Goal: Transaction & Acquisition: Purchase product/service

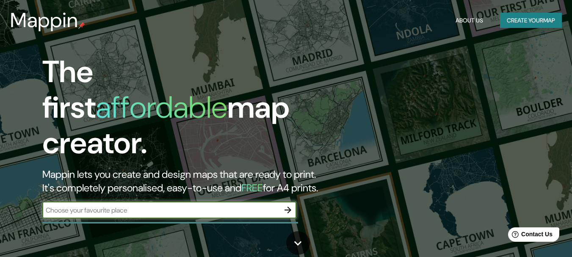
click at [143, 205] on input "text" at bounding box center [160, 210] width 237 height 10
paste input "[GEOGRAPHIC_DATA], Chinandega, [GEOGRAPHIC_DATA]"
type input "[GEOGRAPHIC_DATA], Chinandega, [GEOGRAPHIC_DATA]"
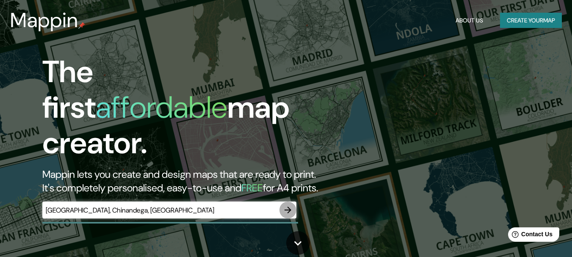
click at [288, 205] on icon "button" at bounding box center [288, 210] width 10 height 10
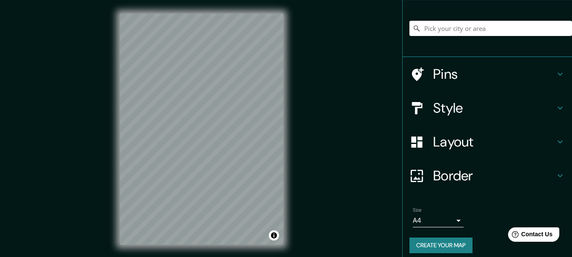
scroll to position [67, 0]
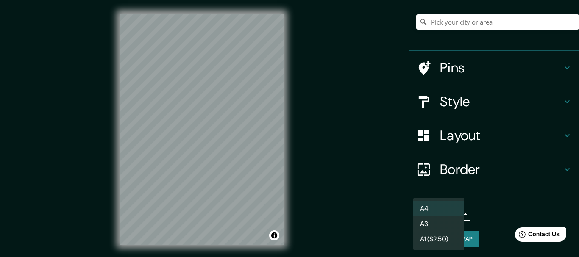
click at [450, 214] on body "Mappin Location Pins Style Layout Border Choose a border. Hint : you can make l…" at bounding box center [289, 128] width 579 height 257
click at [511, 185] on div at bounding box center [289, 128] width 579 height 257
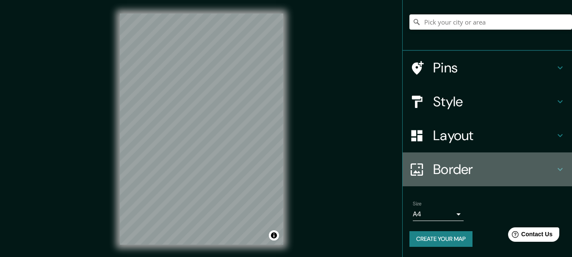
click at [504, 167] on h4 "Border" at bounding box center [494, 169] width 122 height 17
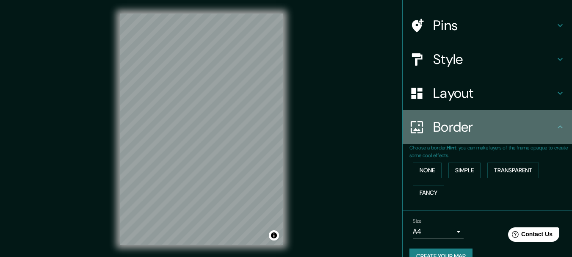
click at [499, 139] on div "Border" at bounding box center [487, 127] width 169 height 34
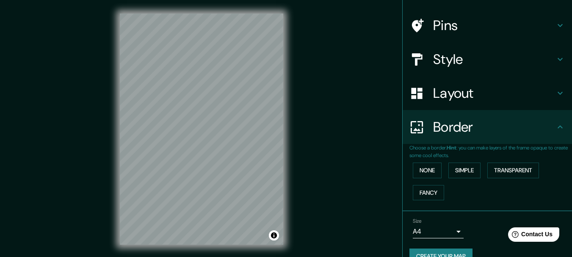
scroll to position [0, 0]
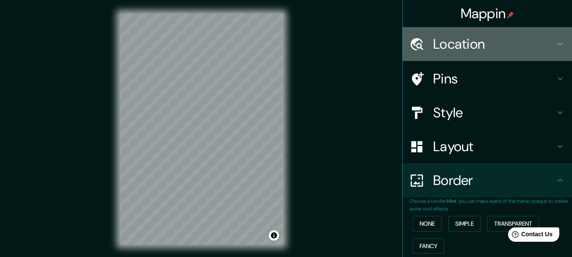
click at [485, 30] on div "Location" at bounding box center [487, 44] width 169 height 34
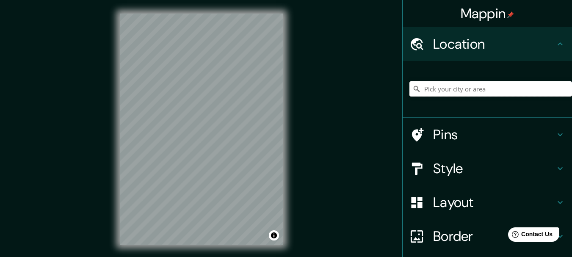
click at [455, 89] on input "Pick your city or area" at bounding box center [491, 88] width 163 height 15
paste input "[GEOGRAPHIC_DATA], Chinandega, [GEOGRAPHIC_DATA]"
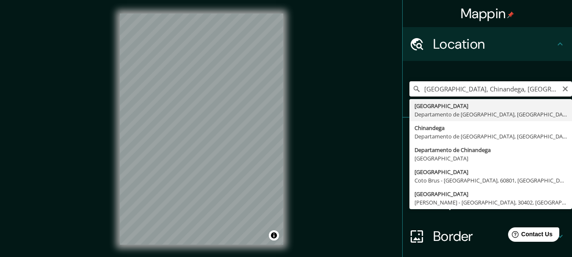
click at [455, 89] on input "[GEOGRAPHIC_DATA], Chinandega, [GEOGRAPHIC_DATA]" at bounding box center [491, 88] width 163 height 15
type input "[GEOGRAPHIC_DATA], [GEOGRAPHIC_DATA], [GEOGRAPHIC_DATA]"
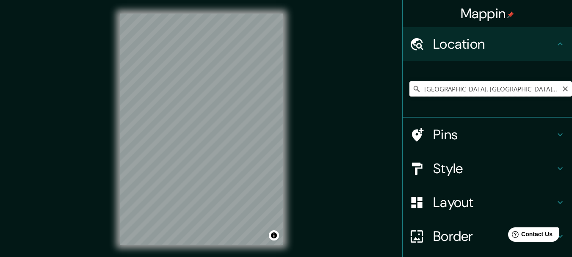
click at [498, 91] on input "[GEOGRAPHIC_DATA], [GEOGRAPHIC_DATA], [GEOGRAPHIC_DATA]" at bounding box center [491, 88] width 163 height 15
click at [414, 88] on icon at bounding box center [417, 89] width 6 height 6
click at [530, 86] on input "[GEOGRAPHIC_DATA], [GEOGRAPHIC_DATA], [GEOGRAPHIC_DATA]" at bounding box center [491, 88] width 163 height 15
click at [536, 87] on input "[GEOGRAPHIC_DATA], [GEOGRAPHIC_DATA], [GEOGRAPHIC_DATA]" at bounding box center [491, 88] width 163 height 15
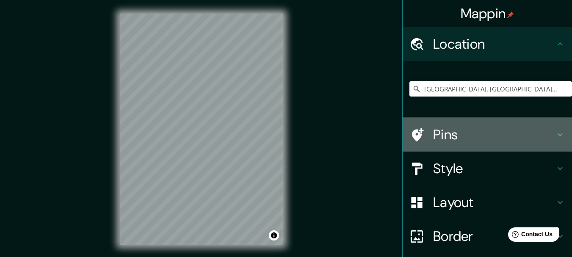
click at [510, 134] on h4 "Pins" at bounding box center [494, 134] width 122 height 17
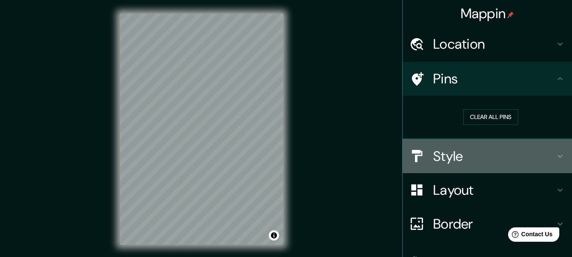
click at [484, 155] on h4 "Style" at bounding box center [494, 156] width 122 height 17
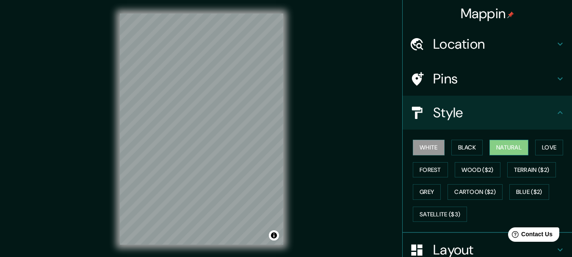
click at [500, 148] on button "Natural" at bounding box center [509, 148] width 39 height 16
click at [425, 172] on button "Forest" at bounding box center [430, 170] width 35 height 16
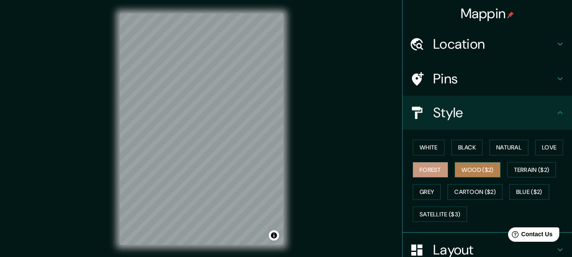
click at [474, 174] on button "Wood ($2)" at bounding box center [478, 170] width 46 height 16
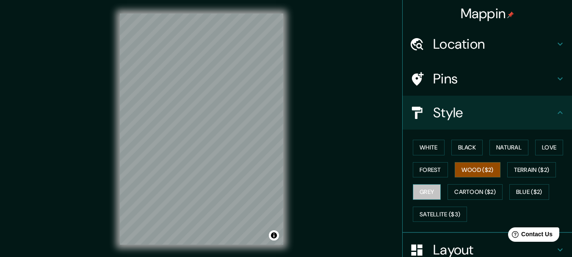
click at [419, 192] on button "Grey" at bounding box center [427, 192] width 28 height 16
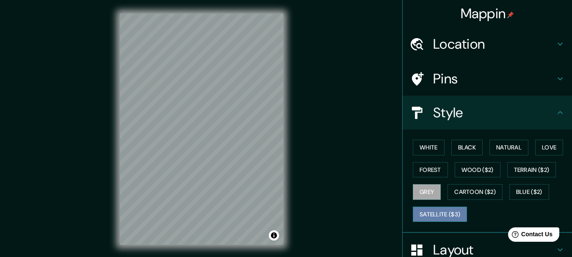
click at [439, 214] on button "Satellite ($3)" at bounding box center [440, 215] width 54 height 16
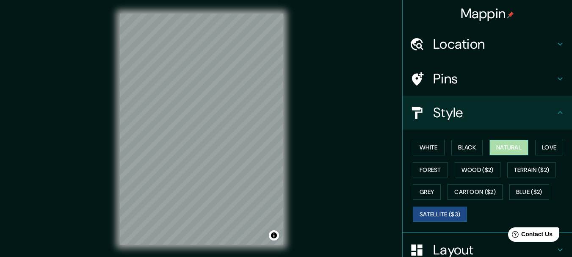
click at [505, 148] on button "Natural" at bounding box center [509, 148] width 39 height 16
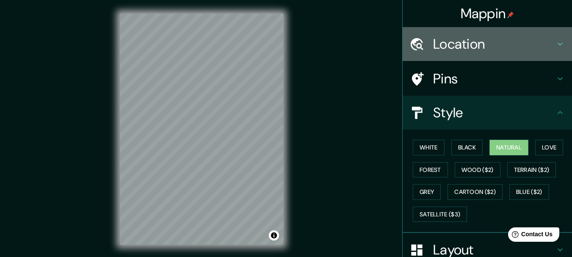
click at [460, 36] on h4 "Location" at bounding box center [494, 44] width 122 height 17
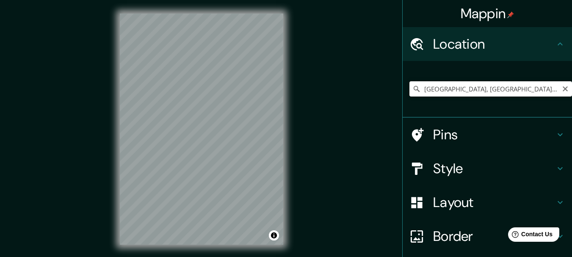
click at [478, 89] on input "[GEOGRAPHIC_DATA], [GEOGRAPHIC_DATA], [GEOGRAPHIC_DATA]" at bounding box center [491, 88] width 163 height 15
click at [533, 91] on input "[GEOGRAPHIC_DATA], [GEOGRAPHIC_DATA], [GEOGRAPHIC_DATA]" at bounding box center [491, 88] width 163 height 15
click at [413, 90] on icon at bounding box center [417, 89] width 8 height 8
click at [441, 87] on input "[GEOGRAPHIC_DATA], [GEOGRAPHIC_DATA], [GEOGRAPHIC_DATA]" at bounding box center [491, 88] width 163 height 15
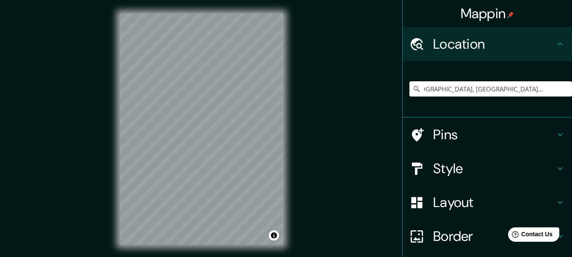
drag, startPoint x: 418, startPoint y: 90, endPoint x: 569, endPoint y: 90, distance: 151.3
click at [569, 90] on div "Mappin Location [GEOGRAPHIC_DATA], [GEOGRAPHIC_DATA], [GEOGRAPHIC_DATA] Pins St…" at bounding box center [488, 128] width 170 height 257
paste input "[GEOGRAPHIC_DATA], Chinandega, [GEOGRAPHIC_DATA]"
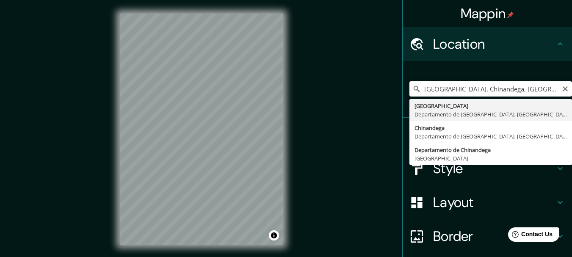
type input "[GEOGRAPHIC_DATA], [GEOGRAPHIC_DATA], [GEOGRAPHIC_DATA]"
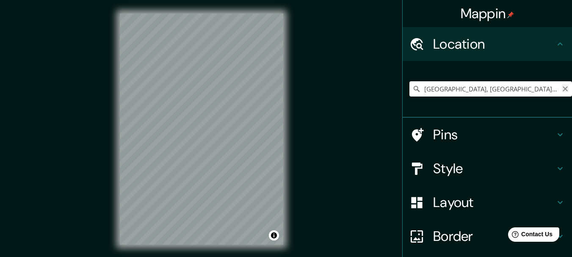
click at [562, 87] on icon "Clear" at bounding box center [565, 89] width 7 height 7
paste input "[GEOGRAPHIC_DATA], Chinandega, [GEOGRAPHIC_DATA]"
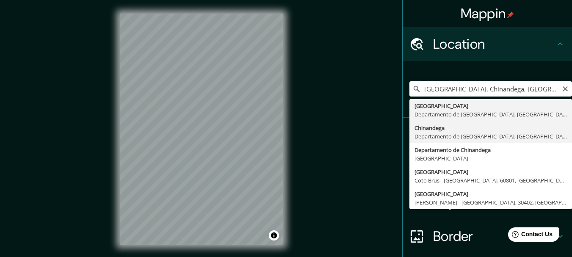
type input "Chinandega, [GEOGRAPHIC_DATA], [GEOGRAPHIC_DATA]"
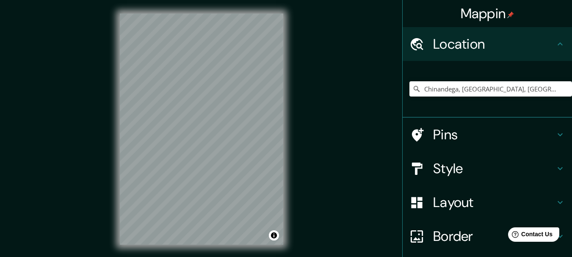
click at [349, 193] on div "Mappin Location [GEOGRAPHIC_DATA], [GEOGRAPHIC_DATA], [GEOGRAPHIC_DATA] Pins St…" at bounding box center [286, 136] width 572 height 272
click at [474, 208] on h4 "Layout" at bounding box center [494, 202] width 122 height 17
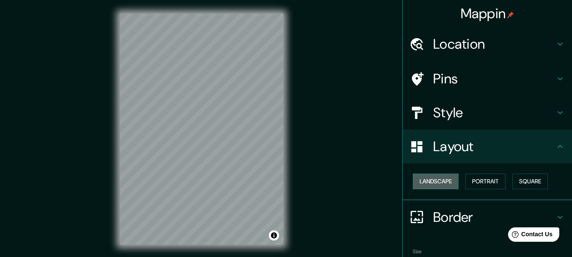
click at [440, 181] on button "Landscape" at bounding box center [436, 182] width 46 height 16
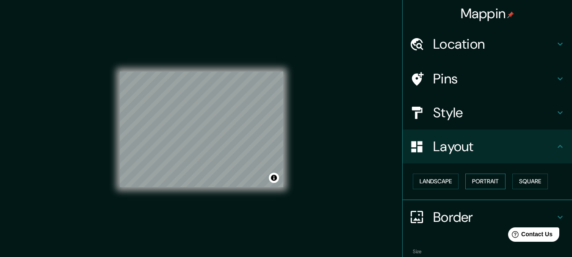
click at [476, 179] on button "Portrait" at bounding box center [486, 182] width 40 height 16
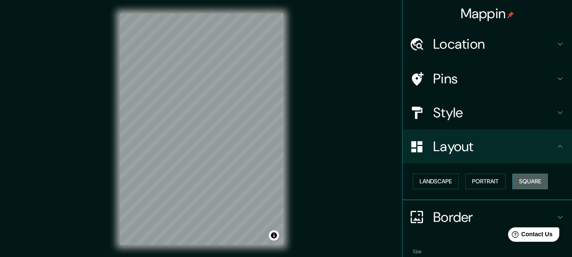
click at [519, 183] on button "Square" at bounding box center [531, 182] width 36 height 16
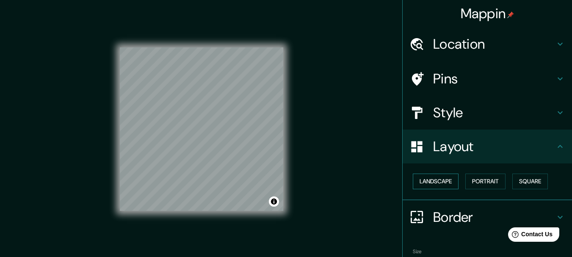
click at [419, 178] on button "Landscape" at bounding box center [436, 182] width 46 height 16
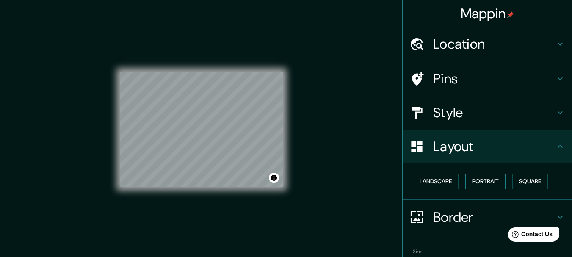
click at [481, 177] on button "Portrait" at bounding box center [486, 182] width 40 height 16
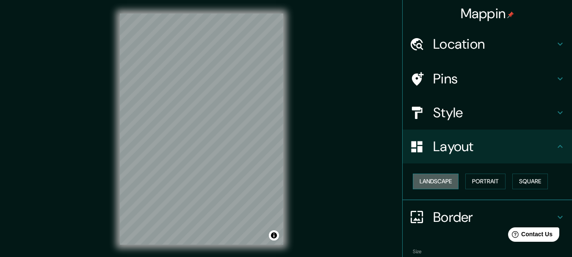
click at [428, 180] on button "Landscape" at bounding box center [436, 182] width 46 height 16
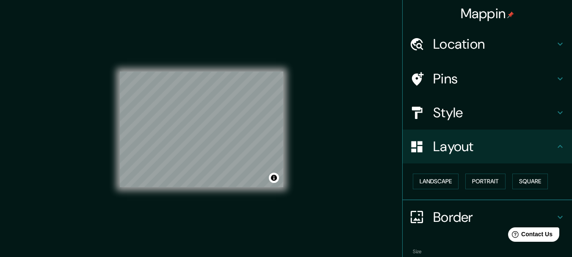
scroll to position [47, 0]
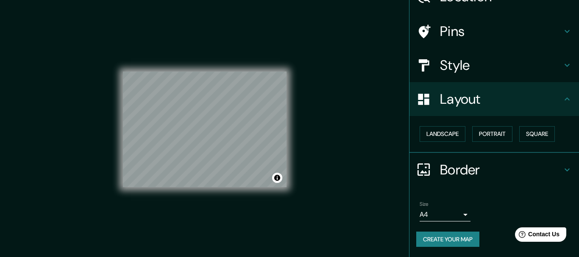
click at [453, 217] on body "Mappin Location [GEOGRAPHIC_DATA], [GEOGRAPHIC_DATA], [GEOGRAPHIC_DATA] Pins St…" at bounding box center [289, 128] width 579 height 257
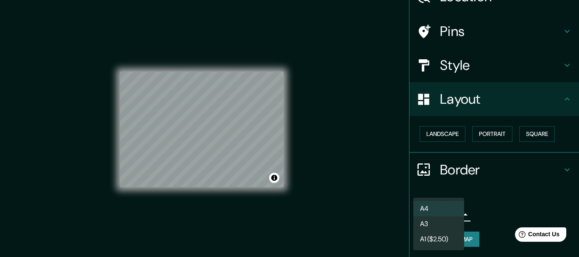
click at [482, 197] on div at bounding box center [289, 128] width 579 height 257
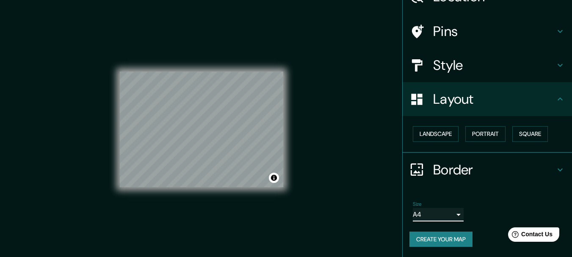
scroll to position [0, 0]
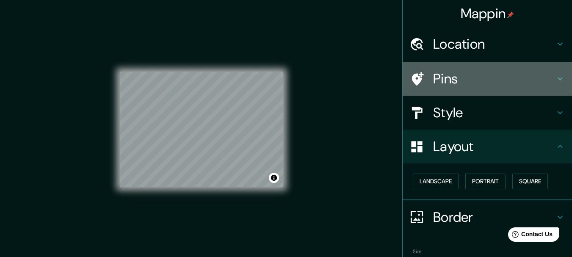
click at [445, 73] on h4 "Pins" at bounding box center [494, 78] width 122 height 17
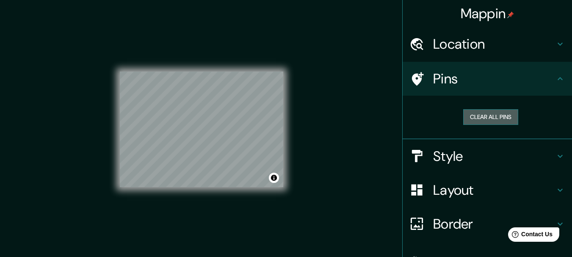
click at [478, 116] on button "Clear all pins" at bounding box center [491, 117] width 55 height 16
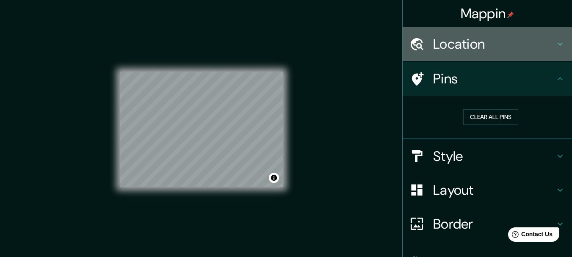
click at [528, 47] on h4 "Location" at bounding box center [494, 44] width 122 height 17
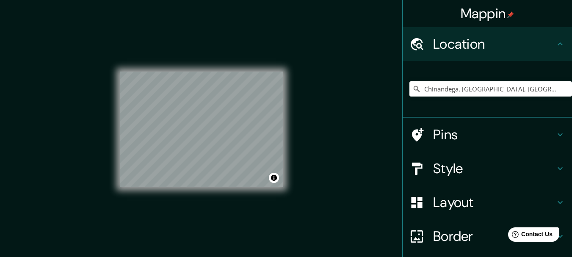
click at [459, 97] on div "Chinandega, [GEOGRAPHIC_DATA], [GEOGRAPHIC_DATA]" at bounding box center [491, 89] width 163 height 42
click at [542, 90] on input "Chinandega, [GEOGRAPHIC_DATA], [GEOGRAPHIC_DATA]" at bounding box center [491, 88] width 163 height 15
click at [45, 4] on div "Mappin Location [GEOGRAPHIC_DATA], [GEOGRAPHIC_DATA], [GEOGRAPHIC_DATA] Pins St…" at bounding box center [286, 136] width 572 height 272
click at [90, 68] on div "Mappin Location [GEOGRAPHIC_DATA], [GEOGRAPHIC_DATA], [GEOGRAPHIC_DATA] Pins St…" at bounding box center [286, 136] width 572 height 272
